Goal: Information Seeking & Learning: Learn about a topic

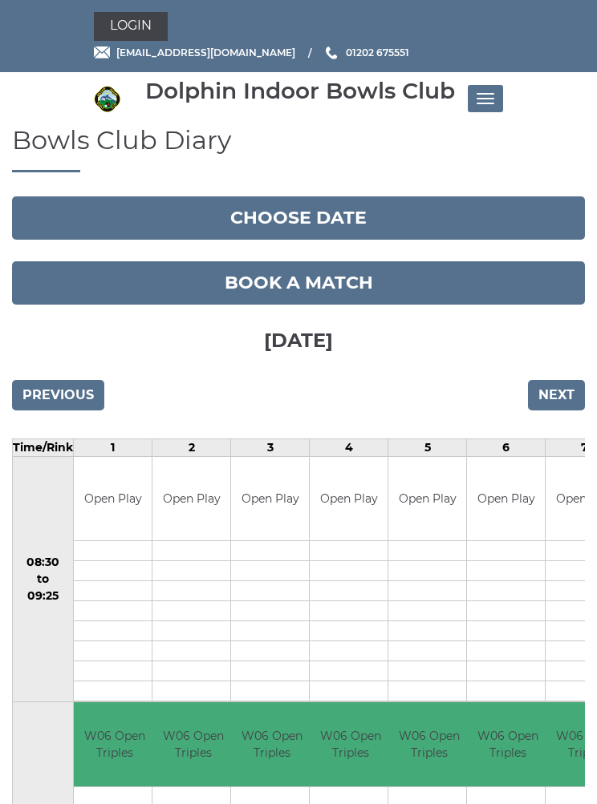
click at [487, 105] on button "Toggle navigation" at bounding box center [485, 98] width 35 height 27
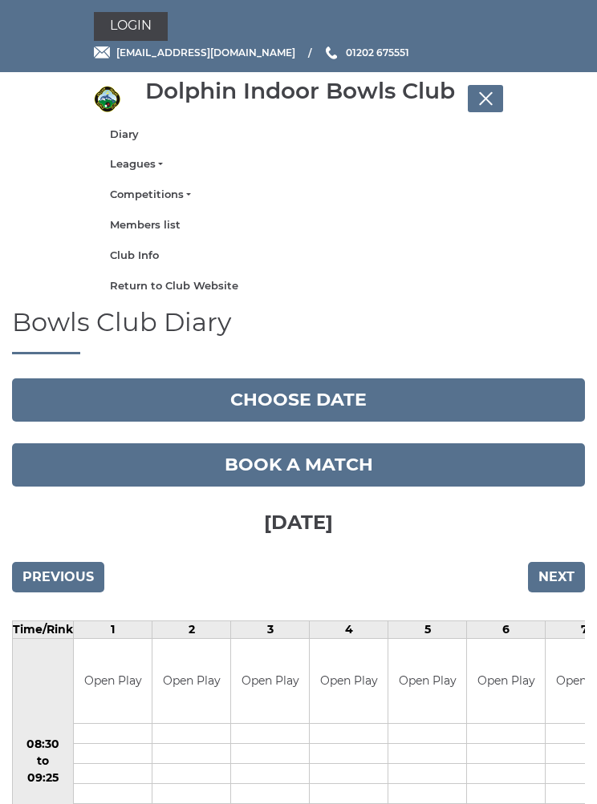
click at [184, 197] on link "Competitions" at bounding box center [298, 195] width 377 height 14
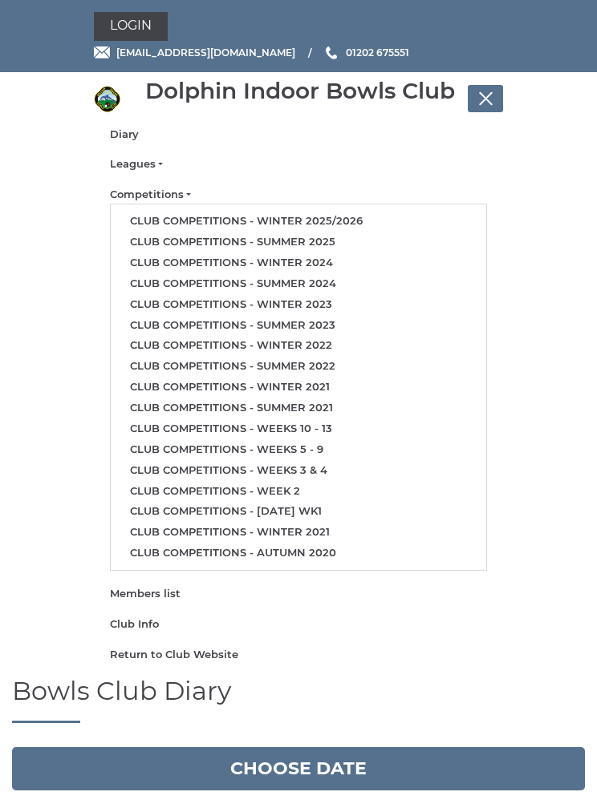
click at [341, 221] on link "Club competitions - Winter 2025/2026" at bounding box center [298, 221] width 375 height 21
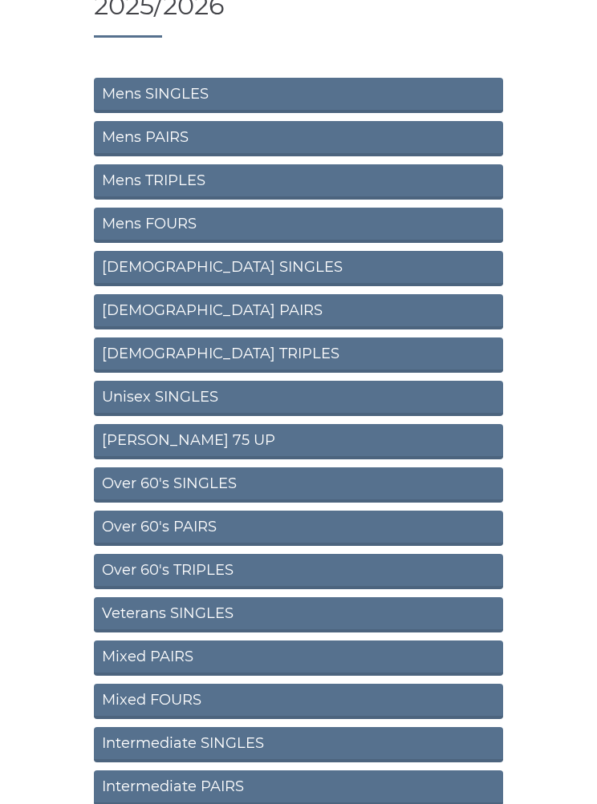
scroll to position [163, 0]
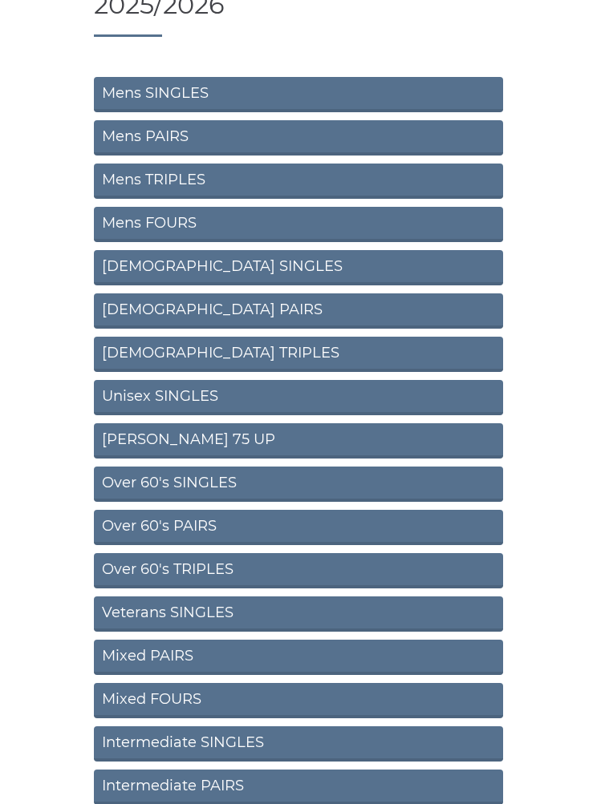
click at [156, 78] on link "Mens SINGLES" at bounding box center [298, 95] width 409 height 35
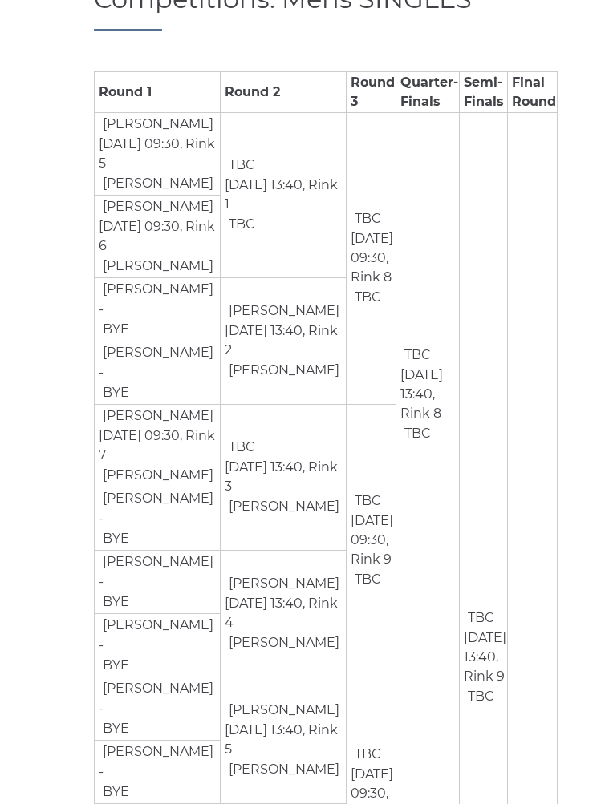
scroll to position [230, 0]
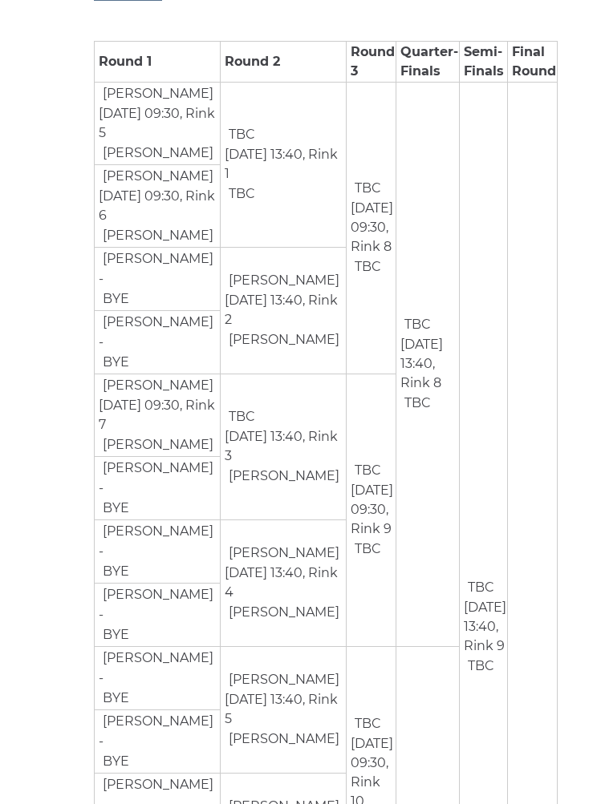
click at [346, 804] on td "TBC Jan 17th, 09:30, Rink 10 TBC" at bounding box center [371, 772] width 50 height 253
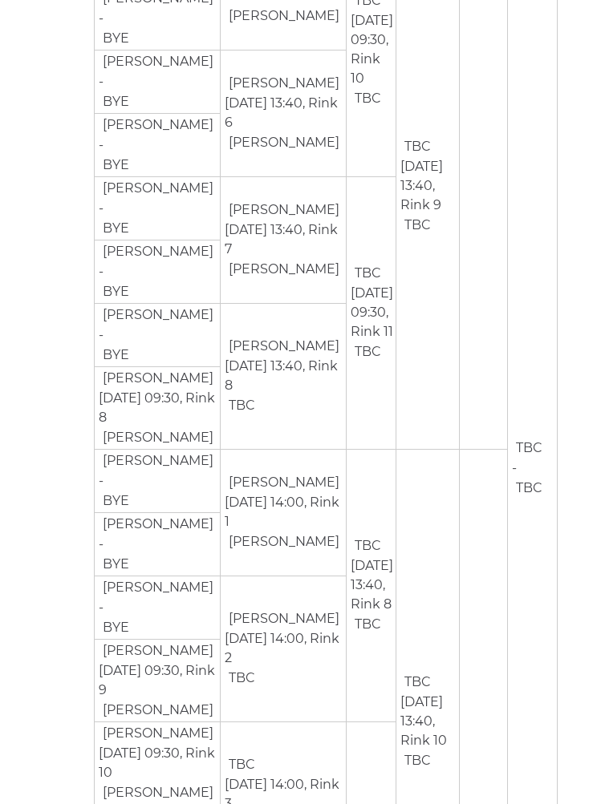
scroll to position [962, 0]
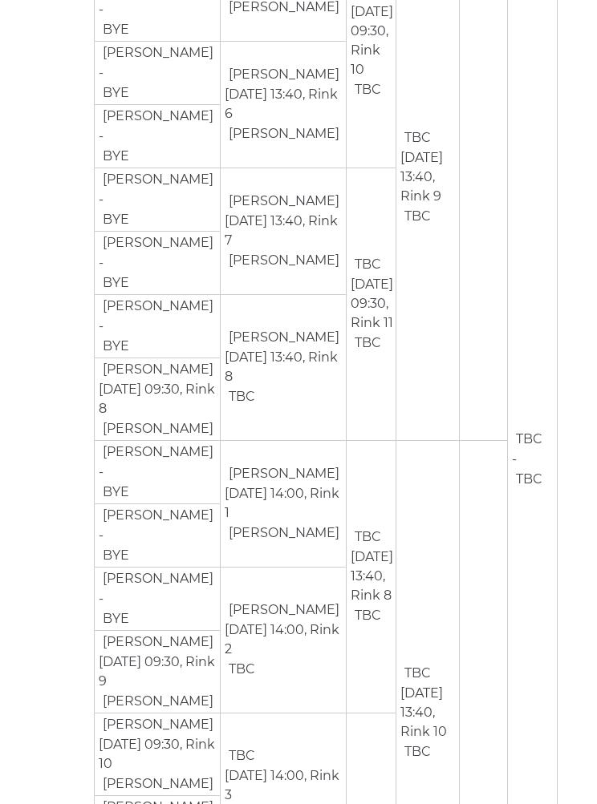
click at [83, 16] on div "Competitions: Mens SINGLES Round 1 Round 2 Round 3 Quarter-Finals Semi-Finals F…" at bounding box center [298, 396] width 433 height 2348
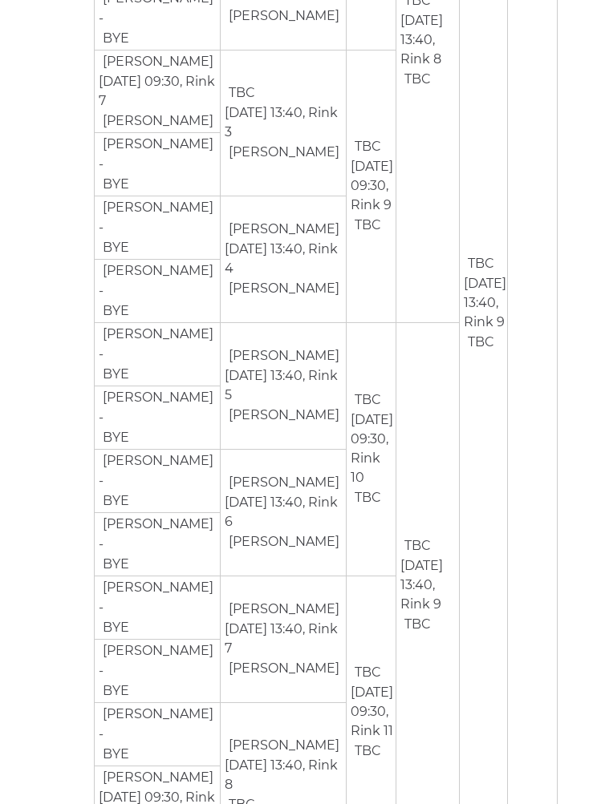
scroll to position [0, 0]
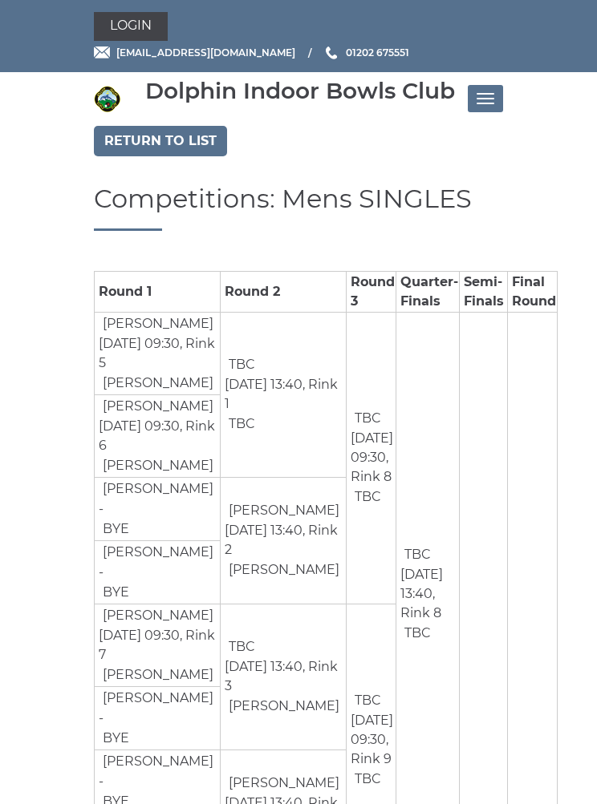
click at [125, 140] on link "Return to list" at bounding box center [160, 141] width 133 height 30
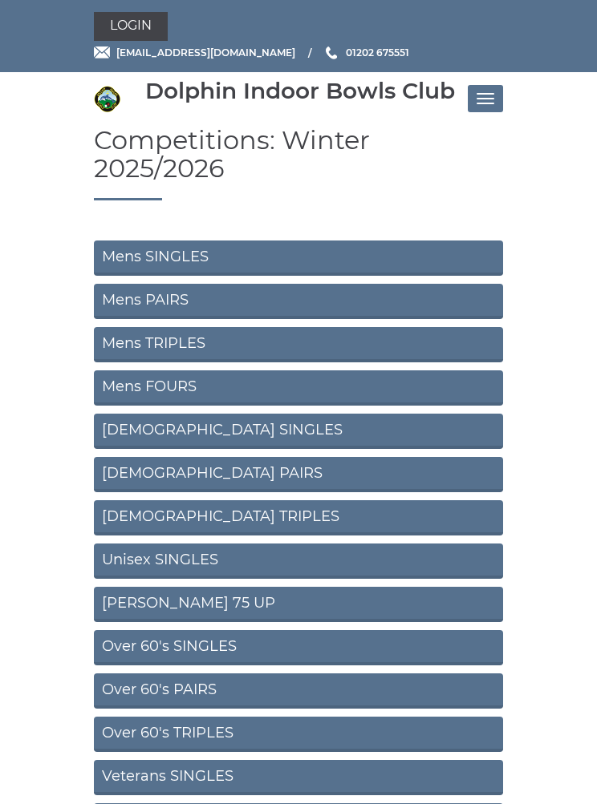
click at [233, 284] on link "Mens PAIRS" at bounding box center [298, 301] width 409 height 35
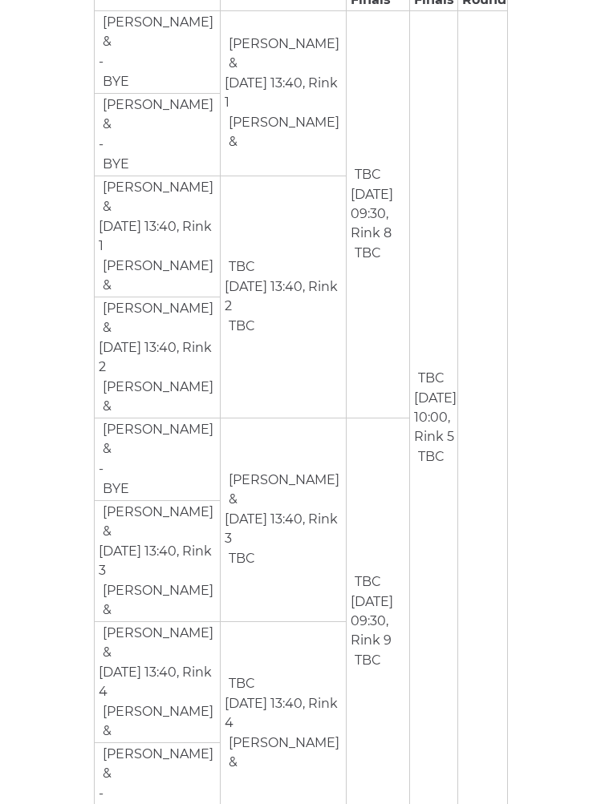
scroll to position [270, 0]
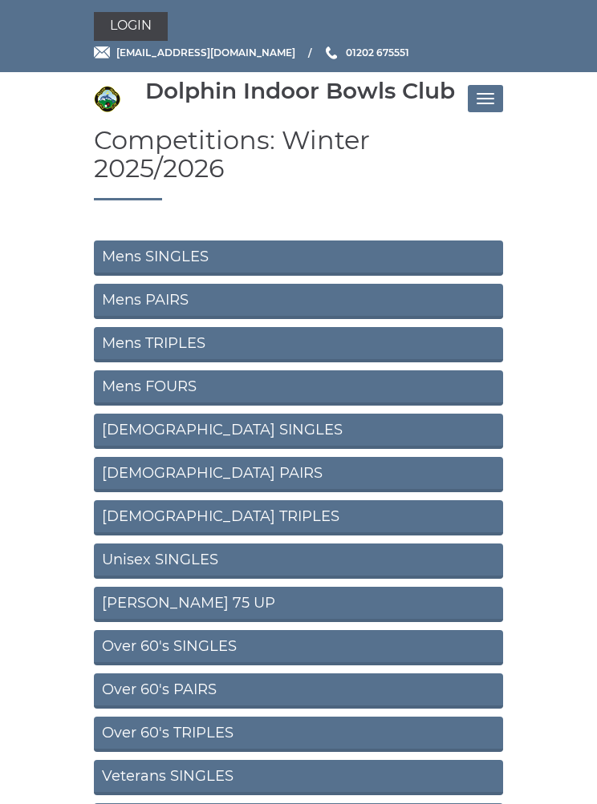
click at [314, 327] on link "Mens TRIPLES" at bounding box center [298, 344] width 409 height 35
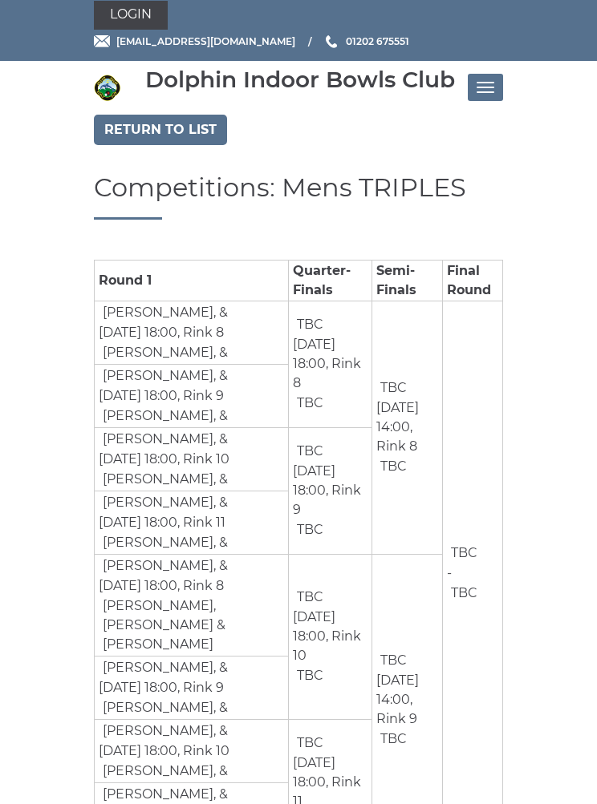
scroll to position [25, 0]
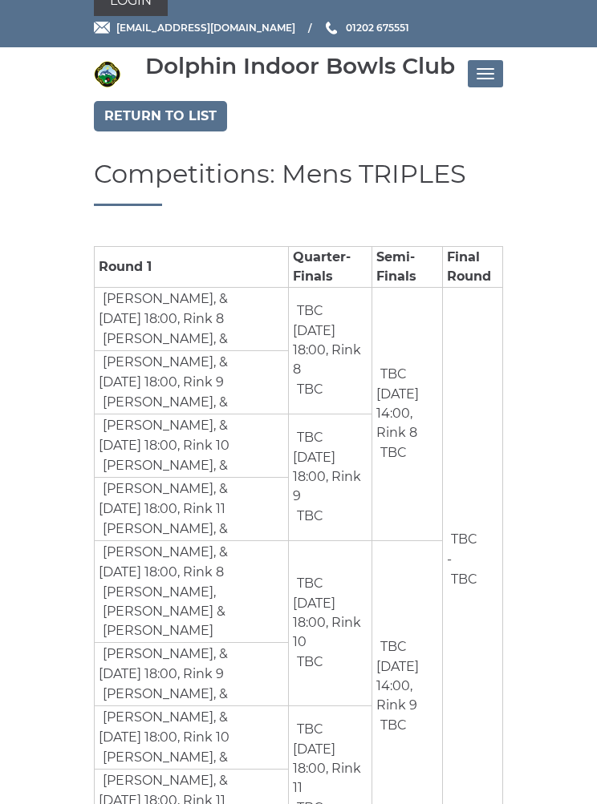
click at [165, 118] on link "Return to list" at bounding box center [160, 116] width 133 height 30
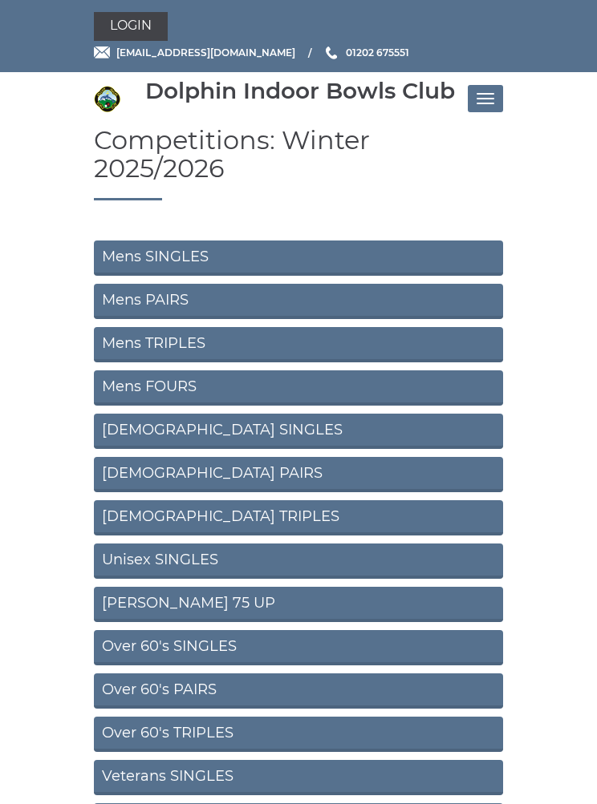
click at [272, 371] on link "Mens FOURS" at bounding box center [298, 388] width 409 height 35
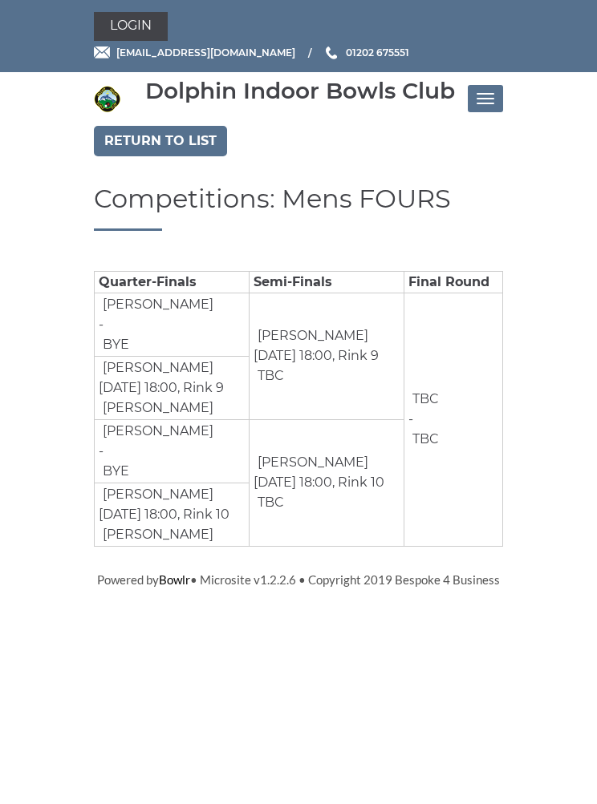
click at [162, 144] on link "Return to list" at bounding box center [160, 141] width 133 height 30
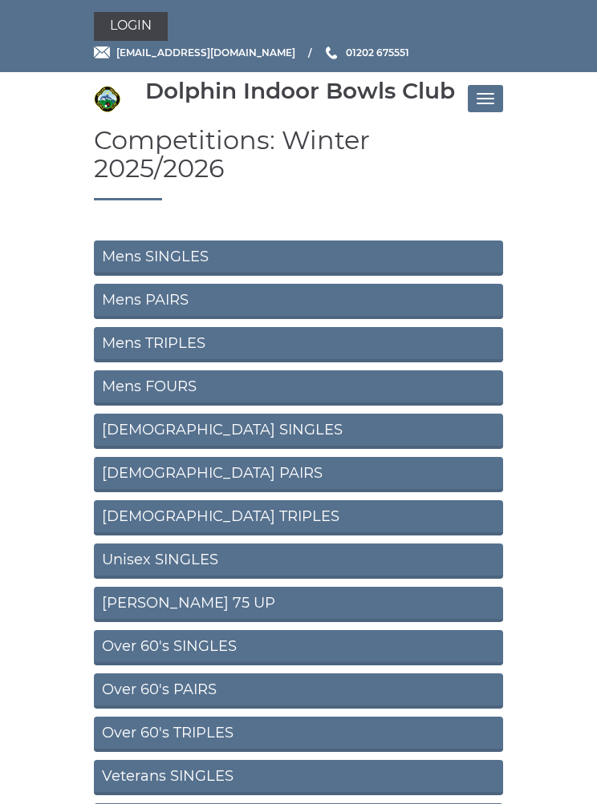
click at [240, 414] on link "[DEMOGRAPHIC_DATA] SINGLES" at bounding box center [298, 431] width 409 height 35
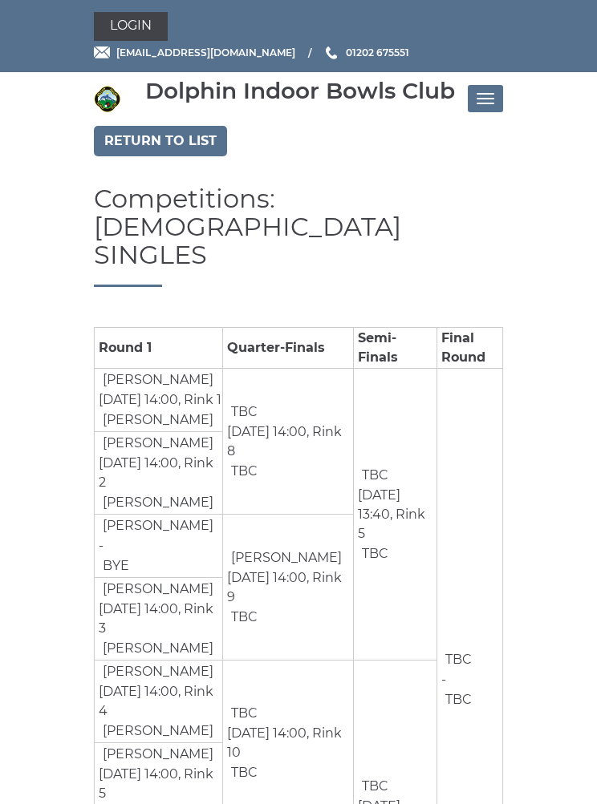
click at [136, 127] on link "Return to list" at bounding box center [160, 141] width 133 height 30
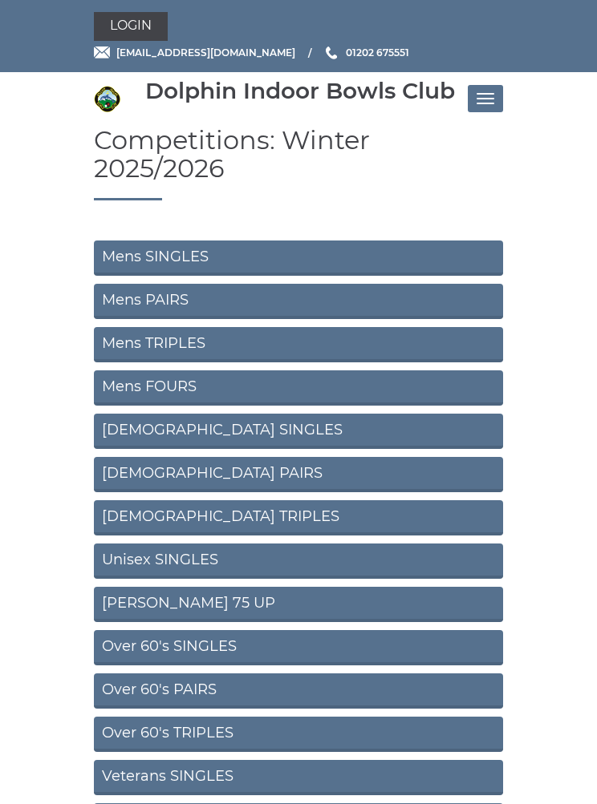
click at [129, 457] on link "[DEMOGRAPHIC_DATA] PAIRS" at bounding box center [298, 474] width 409 height 35
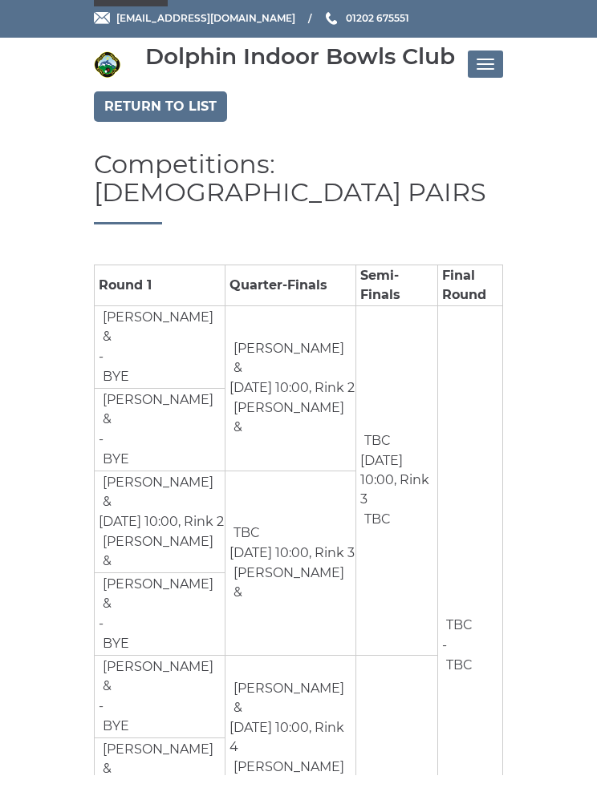
scroll to position [6, 0]
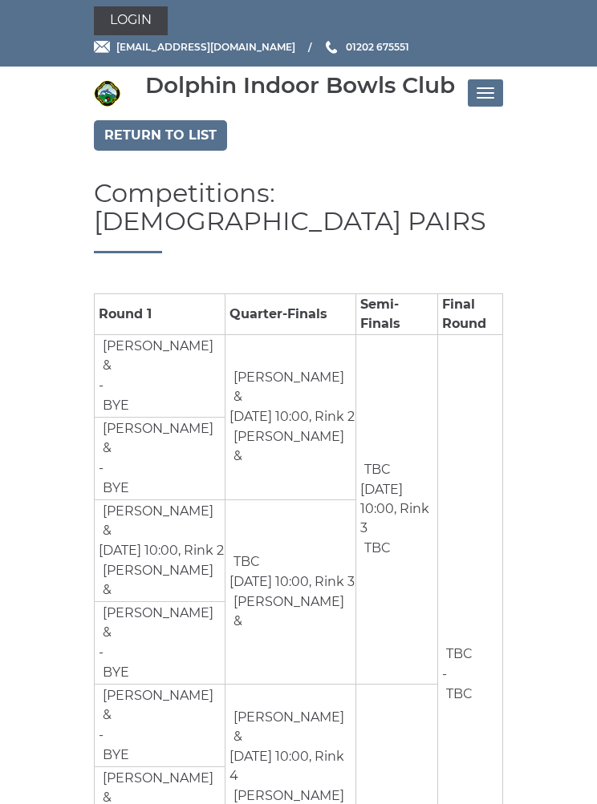
click at [143, 136] on link "Return to list" at bounding box center [160, 135] width 133 height 30
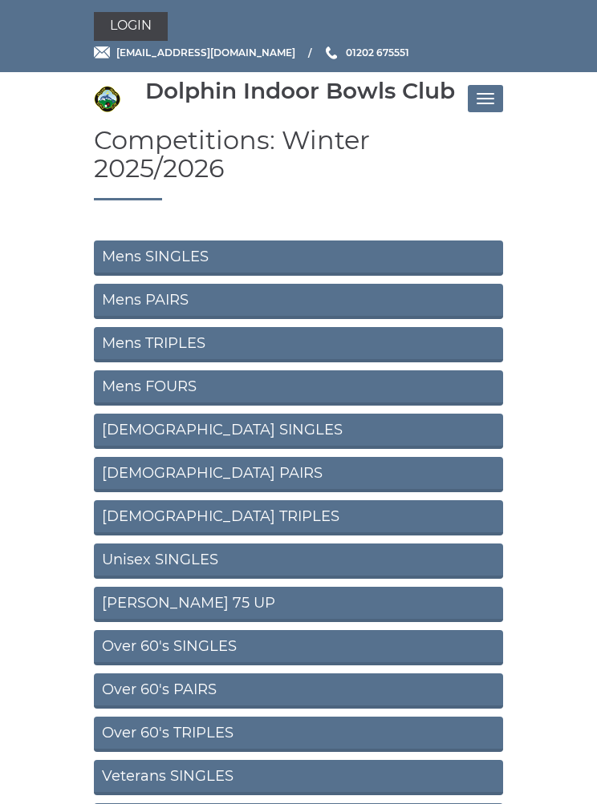
click at [132, 500] on link "[DEMOGRAPHIC_DATA] TRIPLES" at bounding box center [298, 517] width 409 height 35
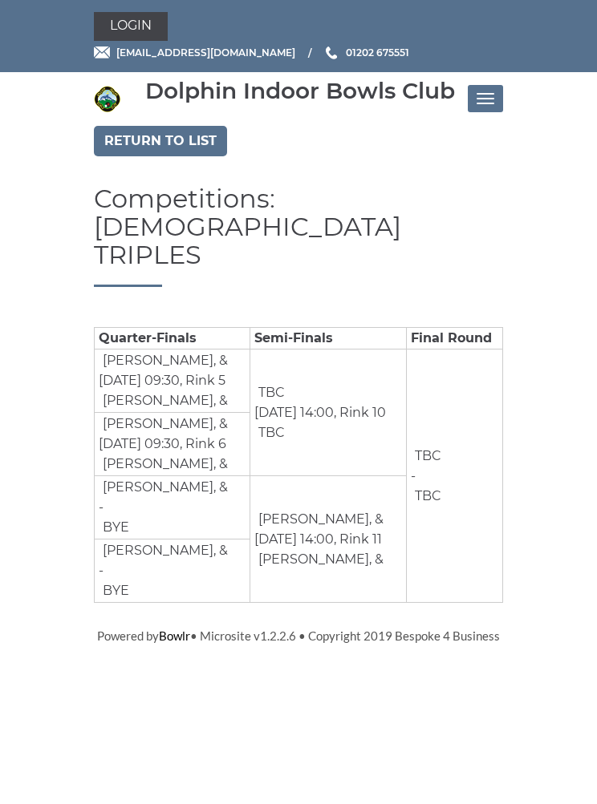
click at [143, 135] on link "Return to list" at bounding box center [160, 141] width 133 height 30
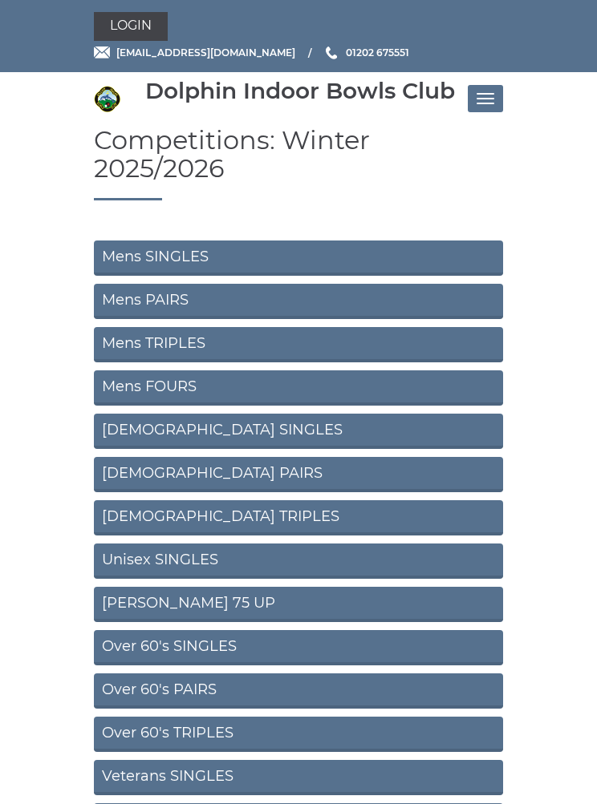
click at [141, 544] on link "Unisex SINGLES" at bounding box center [298, 561] width 409 height 35
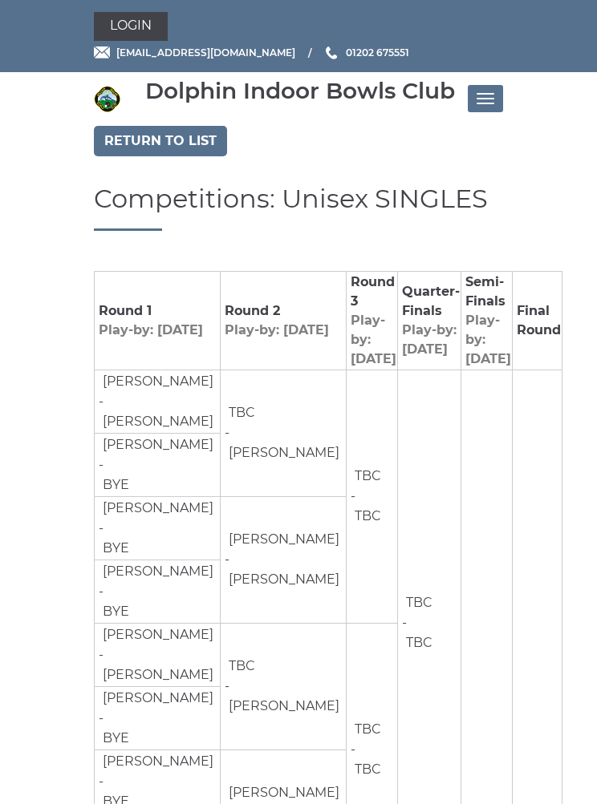
click at [144, 142] on link "Return to list" at bounding box center [160, 141] width 133 height 30
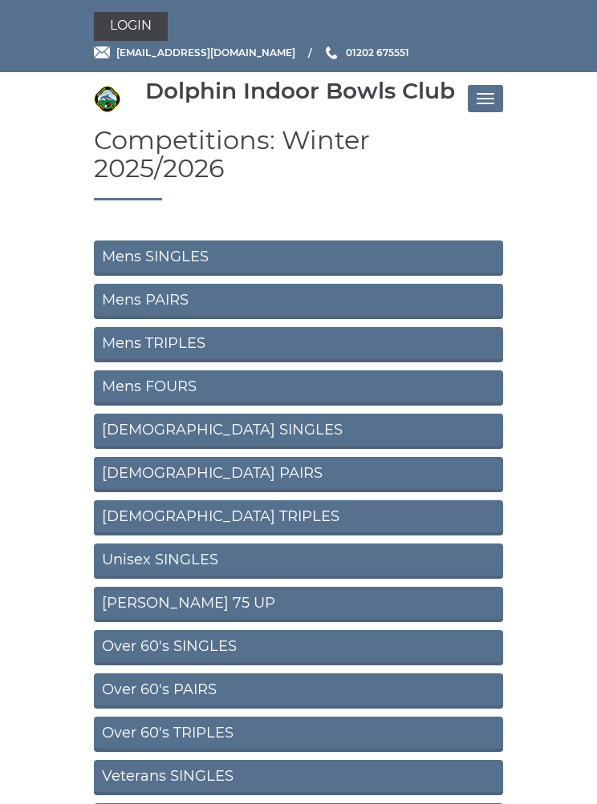
click at [144, 587] on link "[PERSON_NAME] 75 UP" at bounding box center [298, 604] width 409 height 35
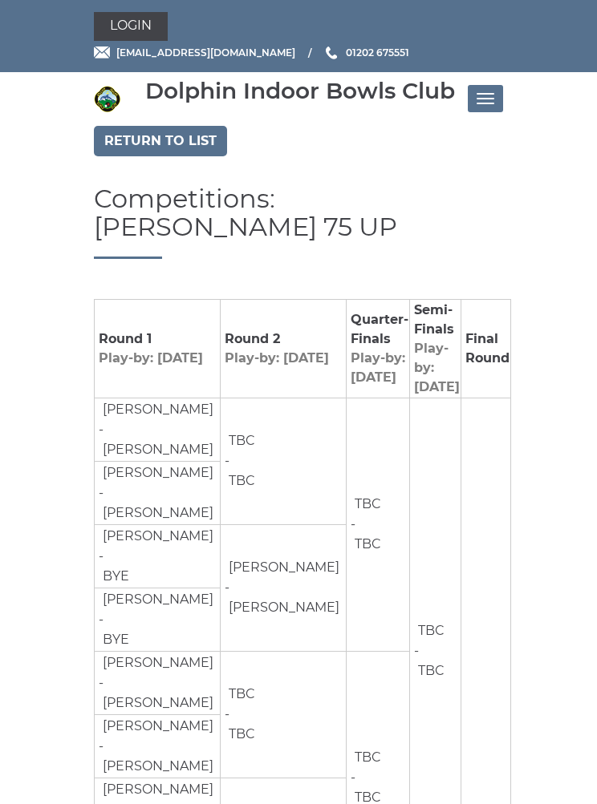
click at [160, 140] on link "Return to list" at bounding box center [160, 141] width 133 height 30
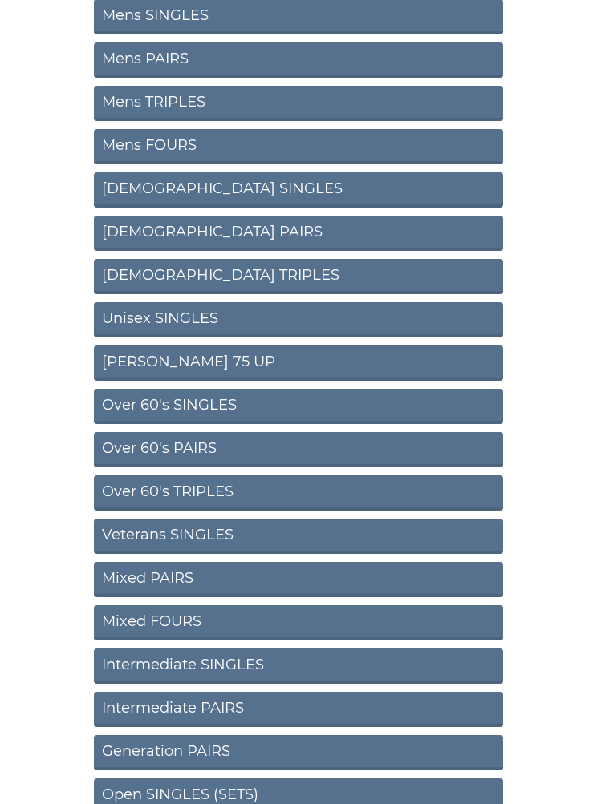
scroll to position [273, 0]
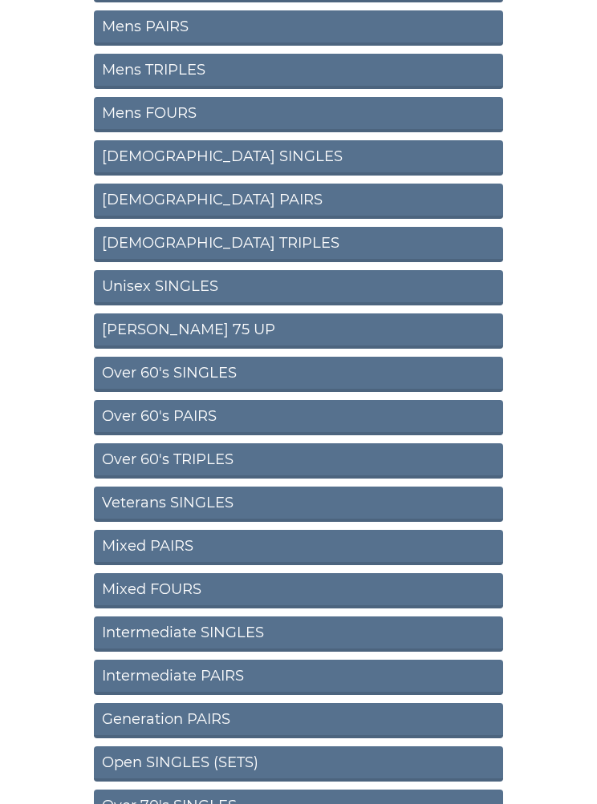
click at [233, 357] on link "Over 60's SINGLES" at bounding box center [298, 374] width 409 height 35
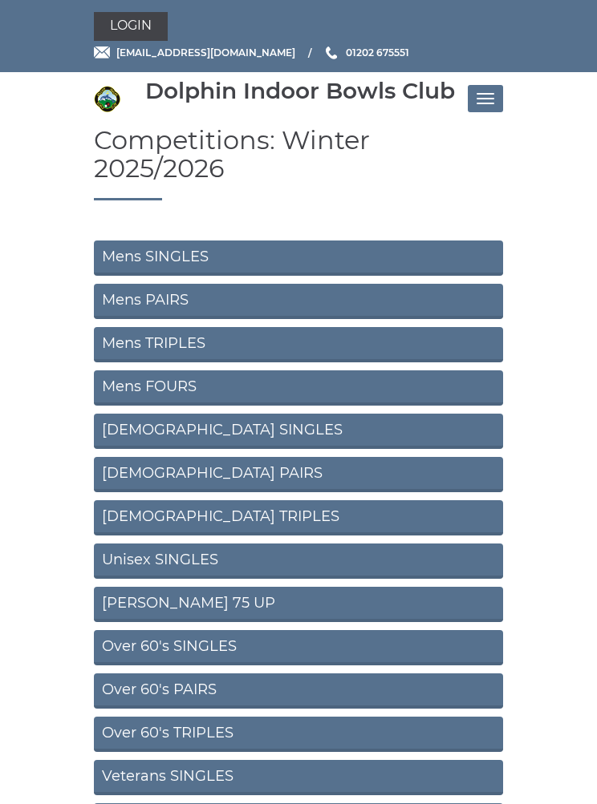
scroll to position [343, 0]
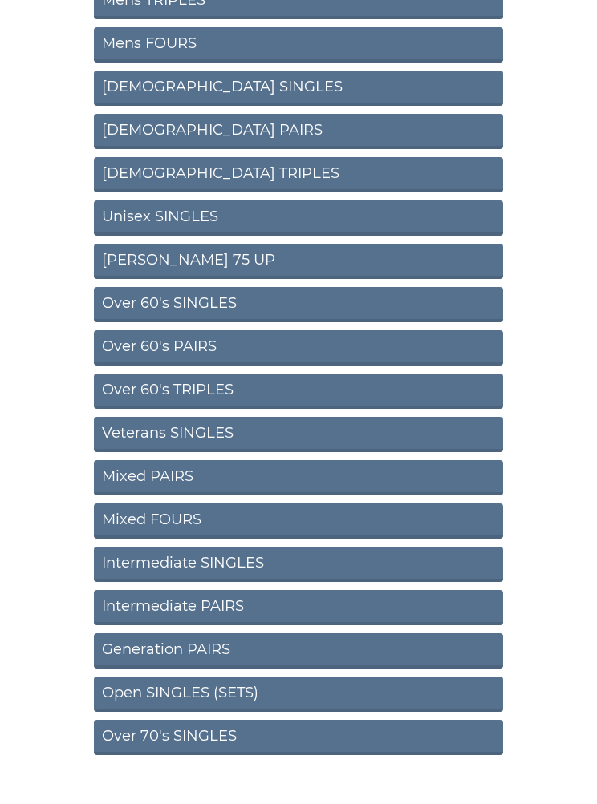
click at [273, 417] on link "Veterans SINGLES" at bounding box center [298, 434] width 409 height 35
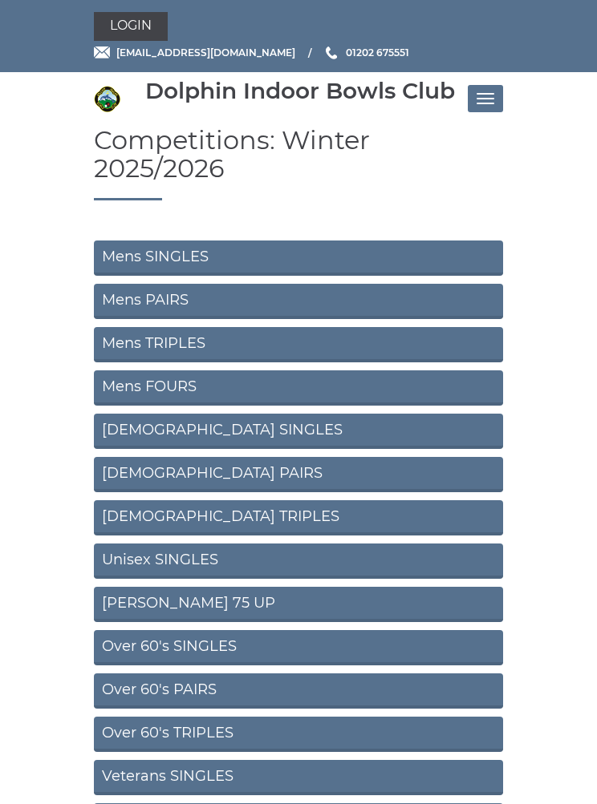
scroll to position [343, 0]
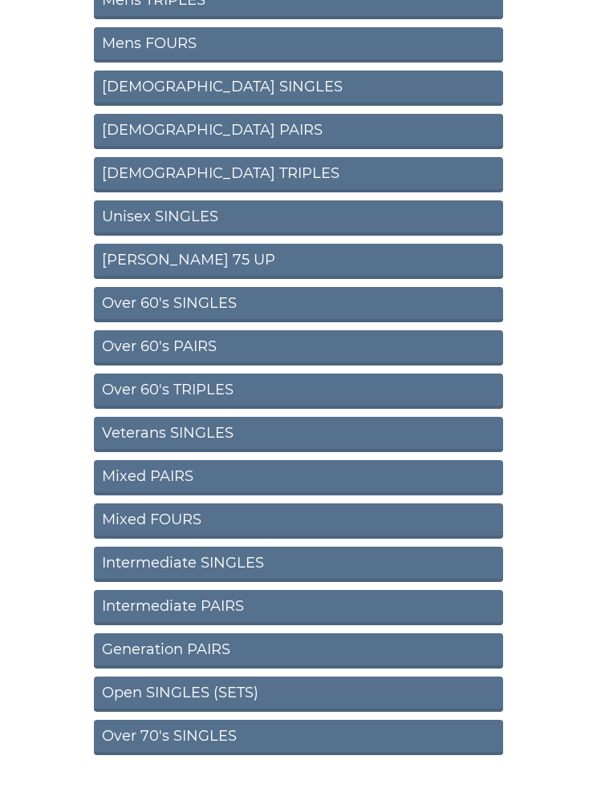
click at [287, 460] on link "Mixed PAIRS" at bounding box center [298, 477] width 409 height 35
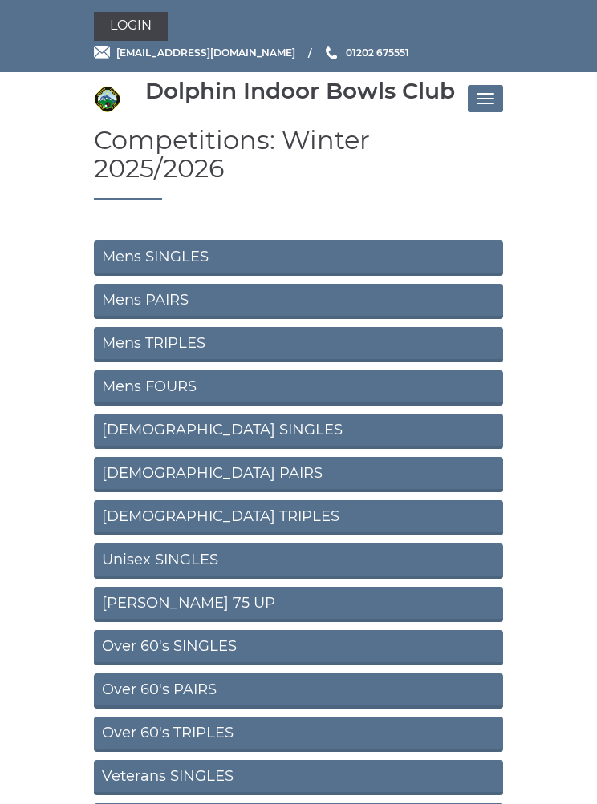
scroll to position [343, 0]
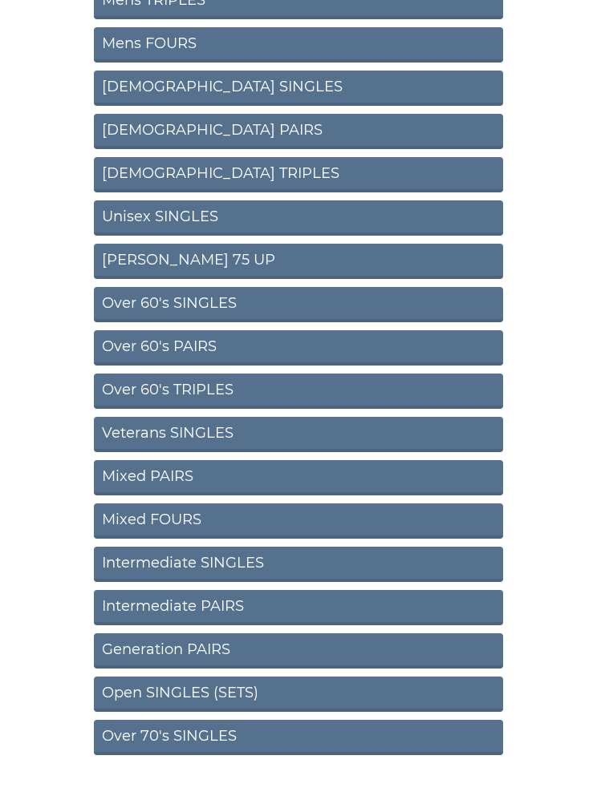
click at [245, 504] on link "Mixed FOURS" at bounding box center [298, 521] width 409 height 35
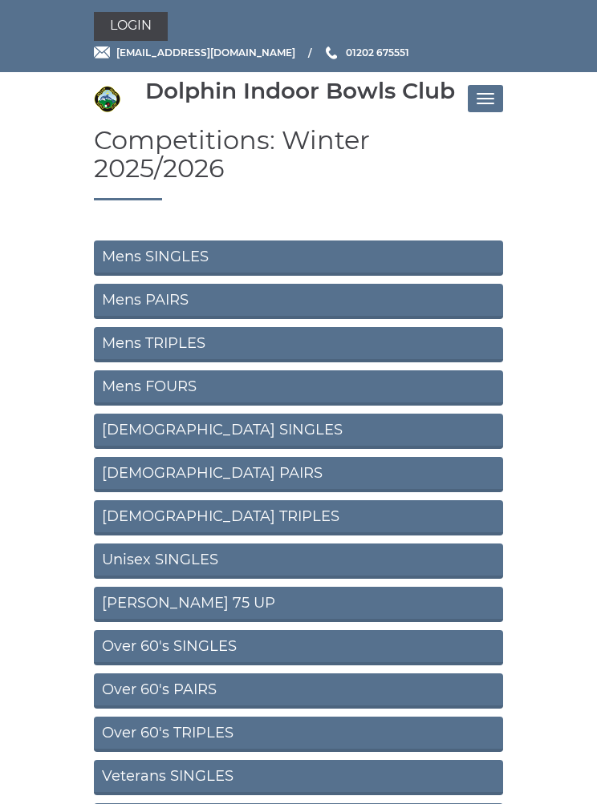
scroll to position [343, 0]
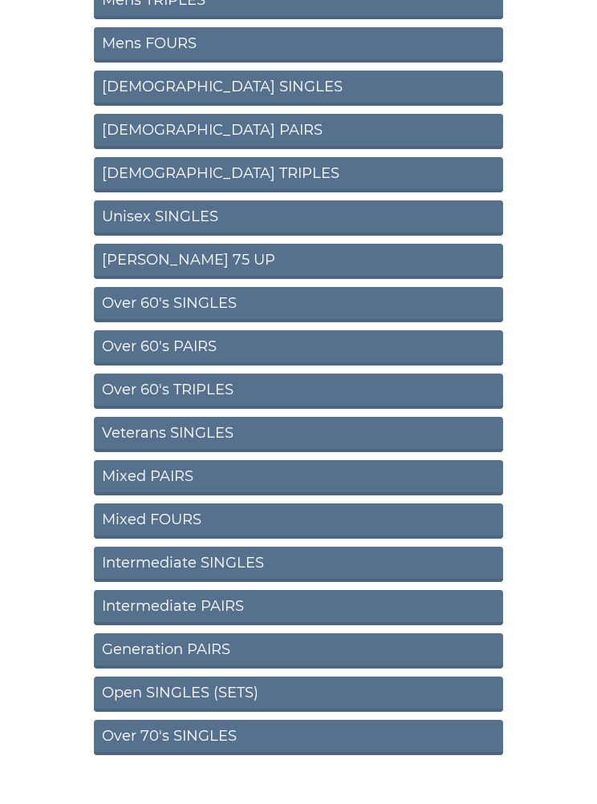
click at [255, 547] on link "Intermediate SINGLES" at bounding box center [298, 564] width 409 height 35
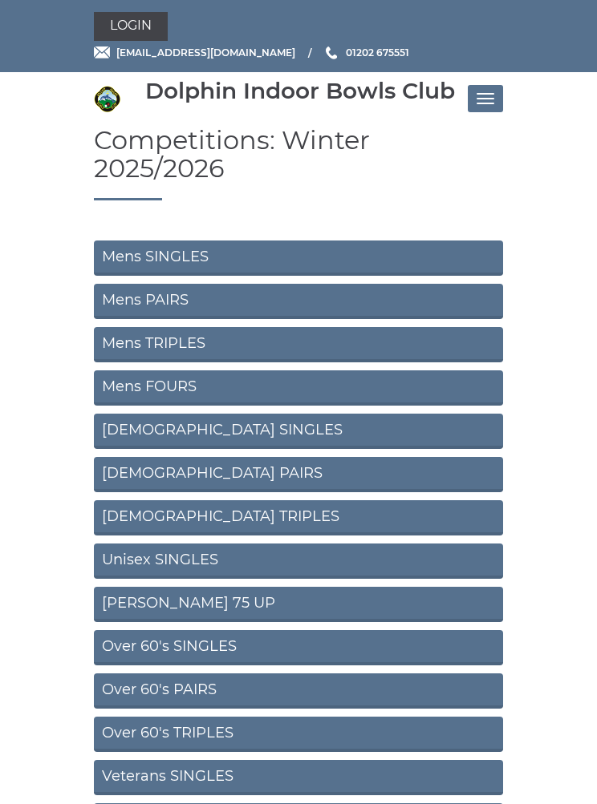
scroll to position [343, 0]
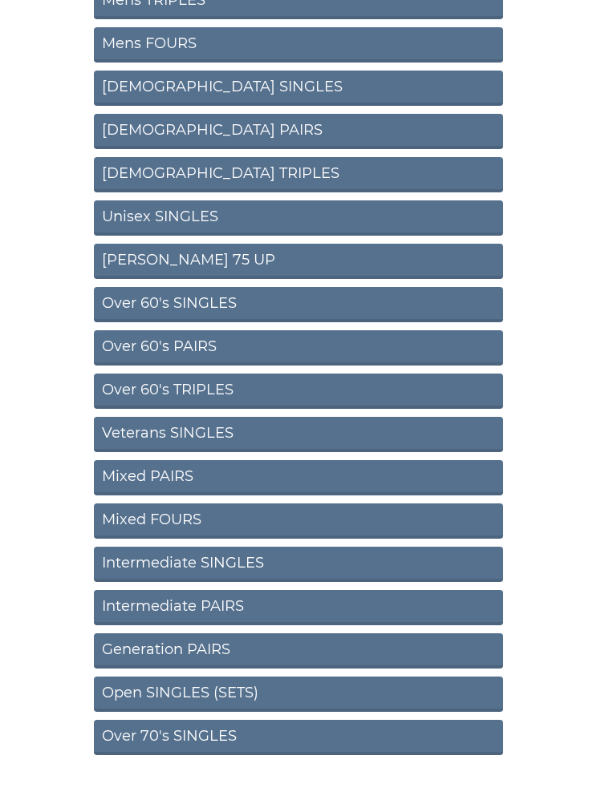
click at [237, 590] on link "Intermediate PAIRS" at bounding box center [298, 607] width 409 height 35
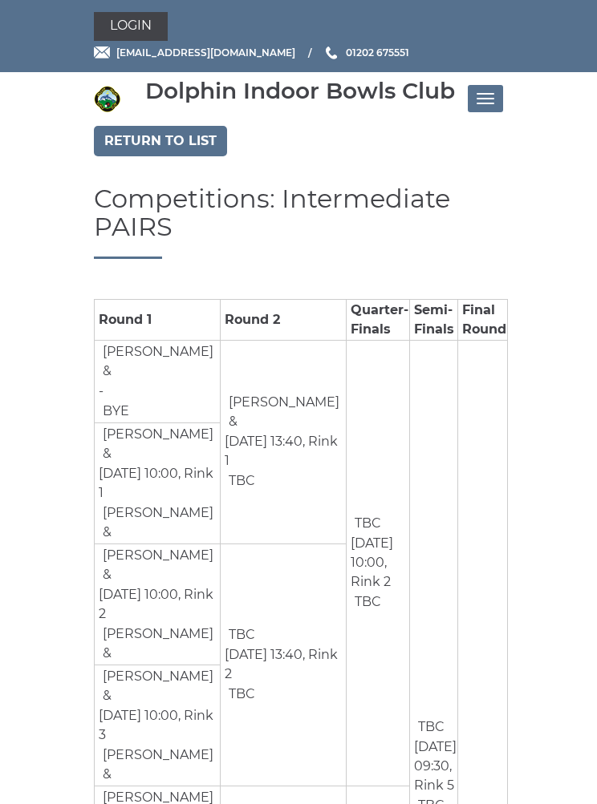
click at [159, 126] on link "Return to list" at bounding box center [160, 141] width 133 height 30
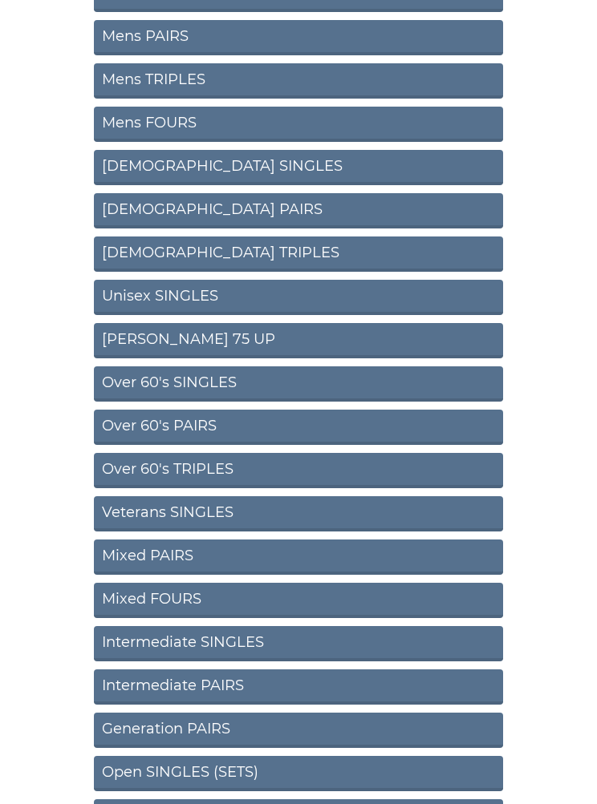
scroll to position [273, 0]
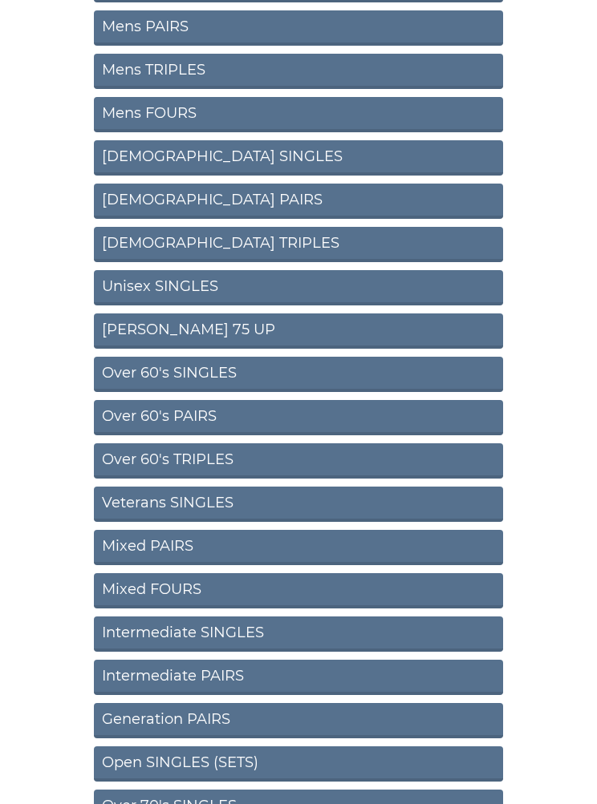
click at [220, 747] on link "Open SINGLES (SETS)" at bounding box center [298, 764] width 409 height 35
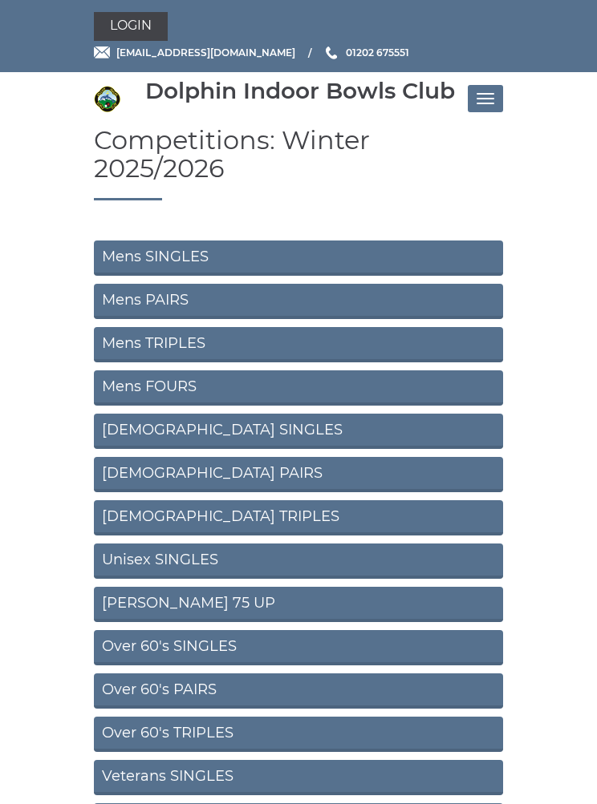
scroll to position [343, 0]
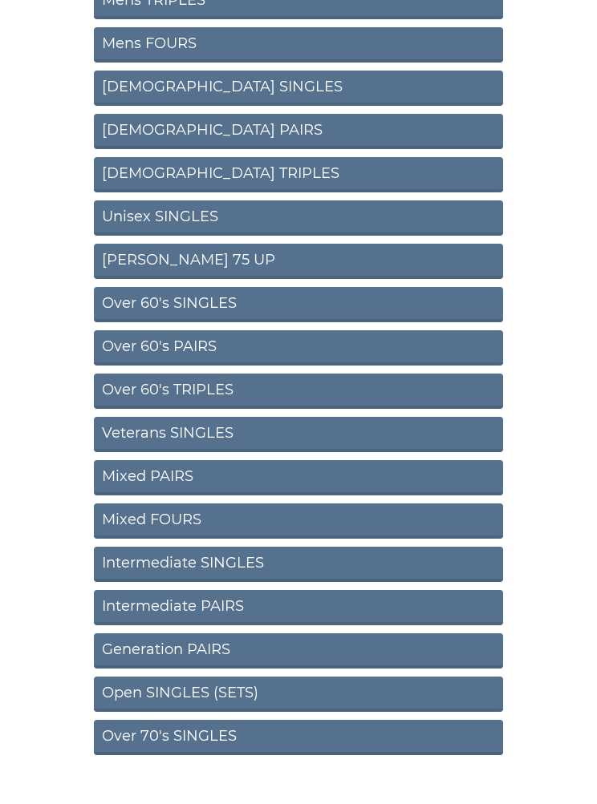
click at [233, 720] on link "Over 70's SINGLES" at bounding box center [298, 737] width 409 height 35
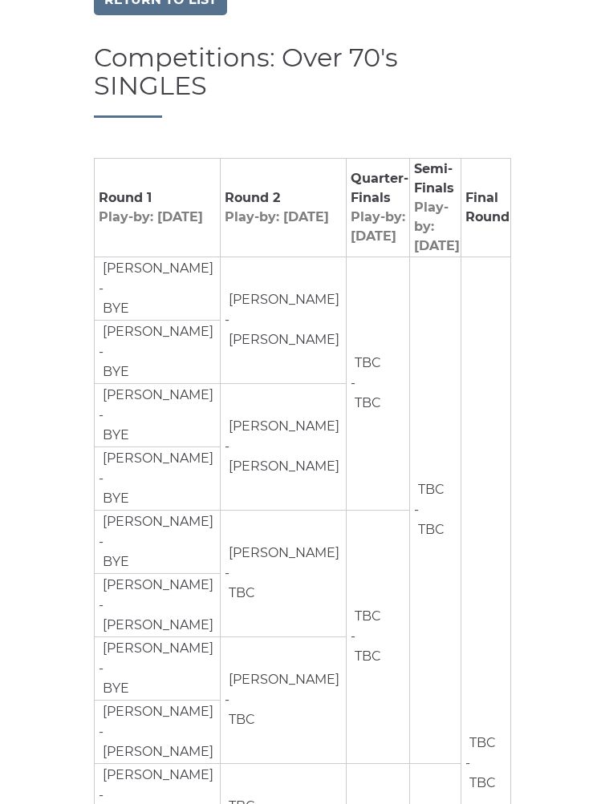
scroll to position [122, 0]
